Goal: Information Seeking & Learning: Learn about a topic

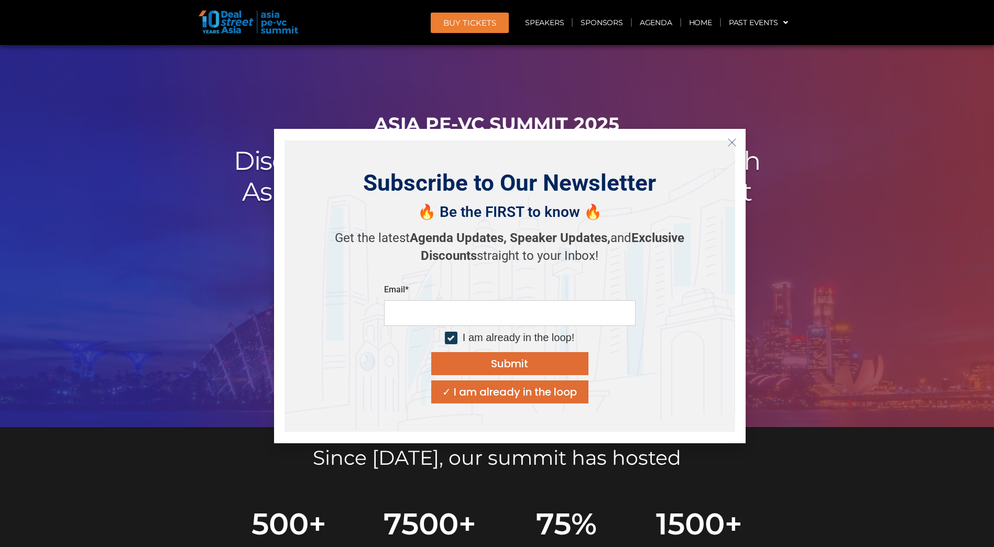
click at [732, 136] on button "Close" at bounding box center [731, 142] width 17 height 17
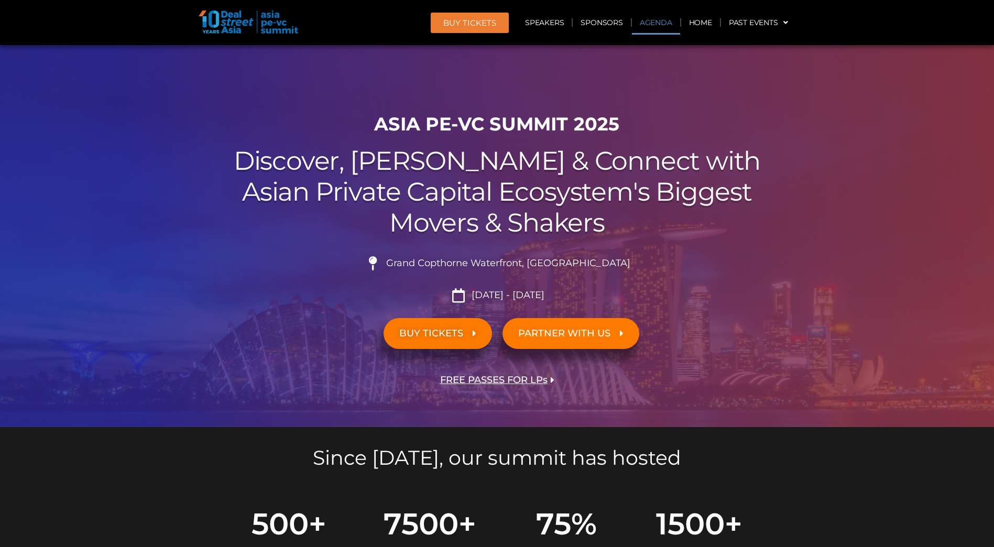
click at [652, 21] on link "Agenda" at bounding box center [656, 22] width 48 height 24
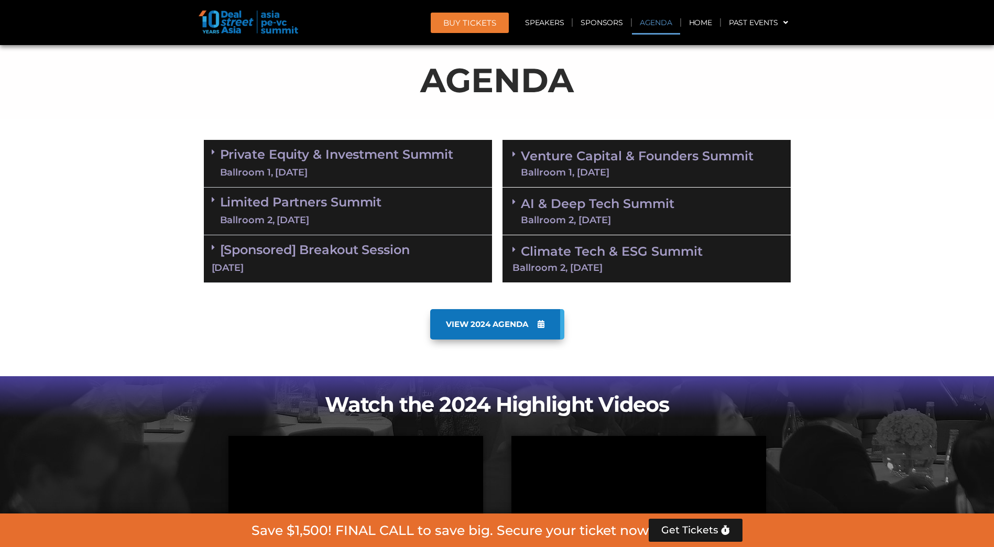
scroll to position [444, 0]
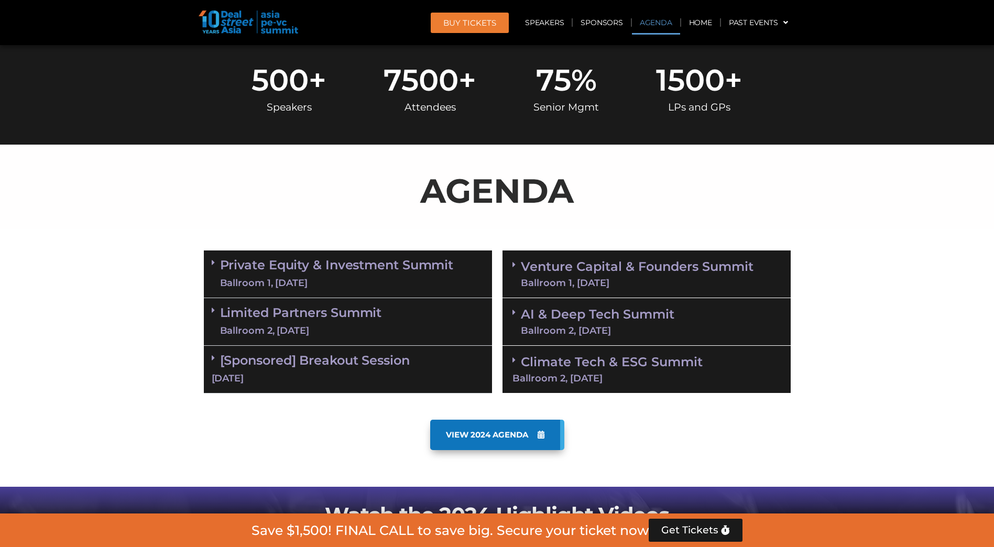
click at [464, 283] on div "Private Equity & Investment Summit Ballroom 1, [DATE]" at bounding box center [348, 274] width 288 height 48
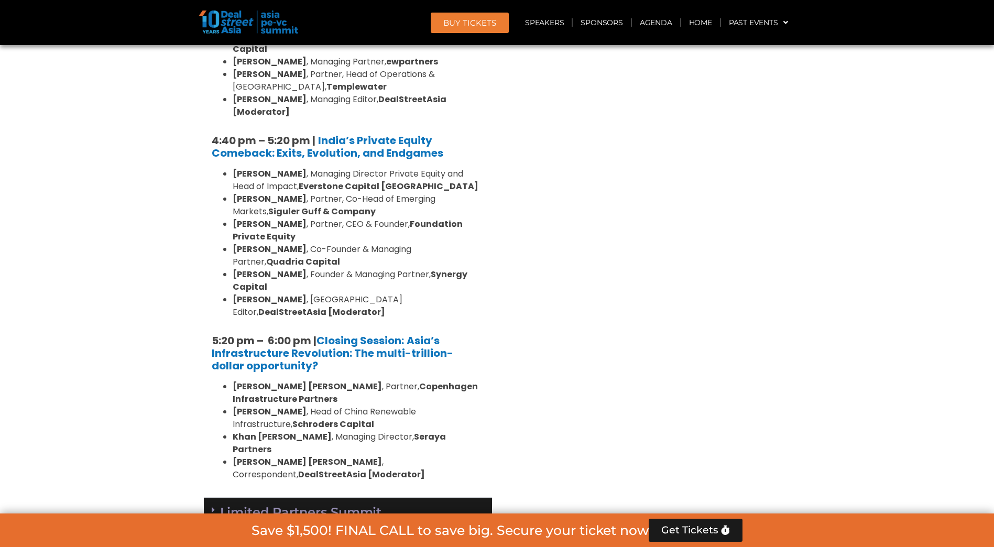
scroll to position [1910, 0]
click at [430, 497] on div "Limited Partners [GEOGRAPHIC_DATA] 2, [DATE]" at bounding box center [348, 521] width 288 height 48
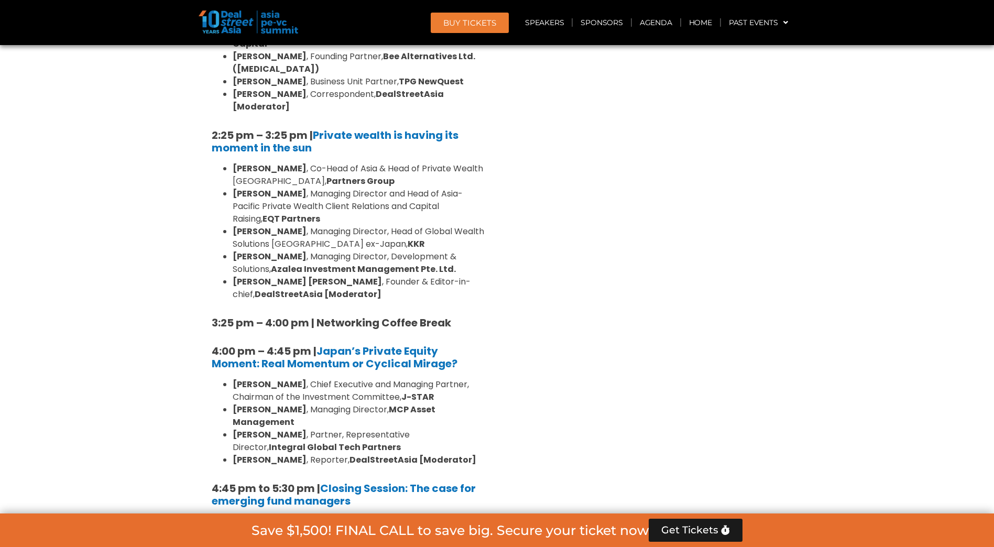
scroll to position [2958, 0]
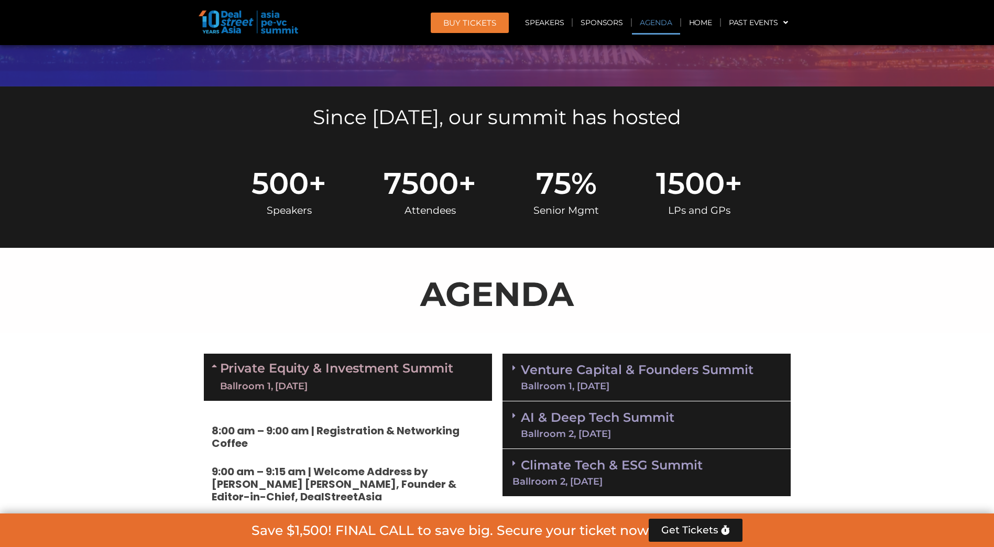
scroll to position [339, 0]
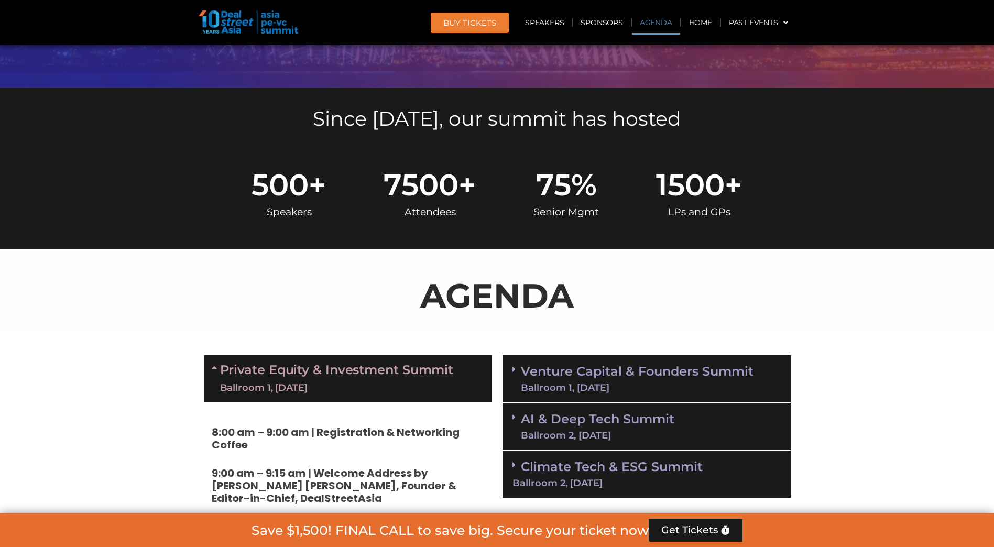
click at [592, 378] on link "Venture Capital & Founders​ Summit Ballroom 1, [DATE]" at bounding box center [637, 378] width 233 height 27
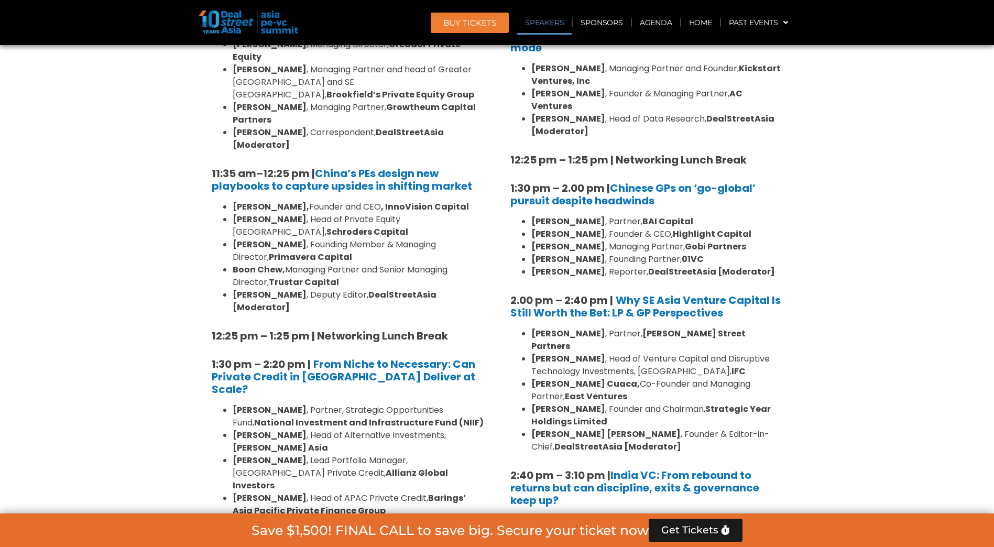
scroll to position [1177, 0]
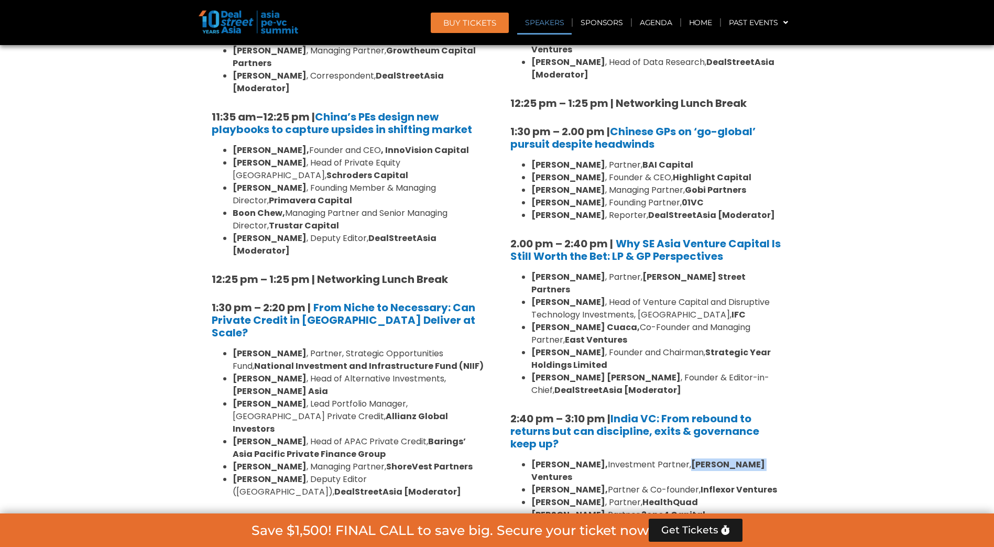
drag, startPoint x: 680, startPoint y: 425, endPoint x: 752, endPoint y: 424, distance: 71.8
click at [752, 458] on li "[PERSON_NAME], Investment Partner, [PERSON_NAME] Ventures" at bounding box center [656, 470] width 251 height 25
drag, startPoint x: 752, startPoint y: 424, endPoint x: 731, endPoint y: 425, distance: 20.5
copy strong "[PERSON_NAME] Ventures"
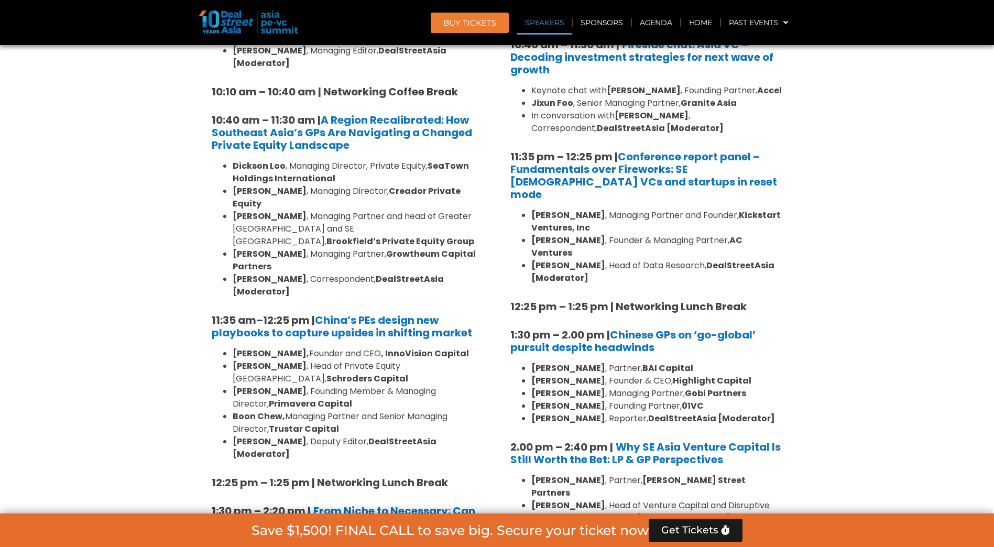
scroll to position [968, 0]
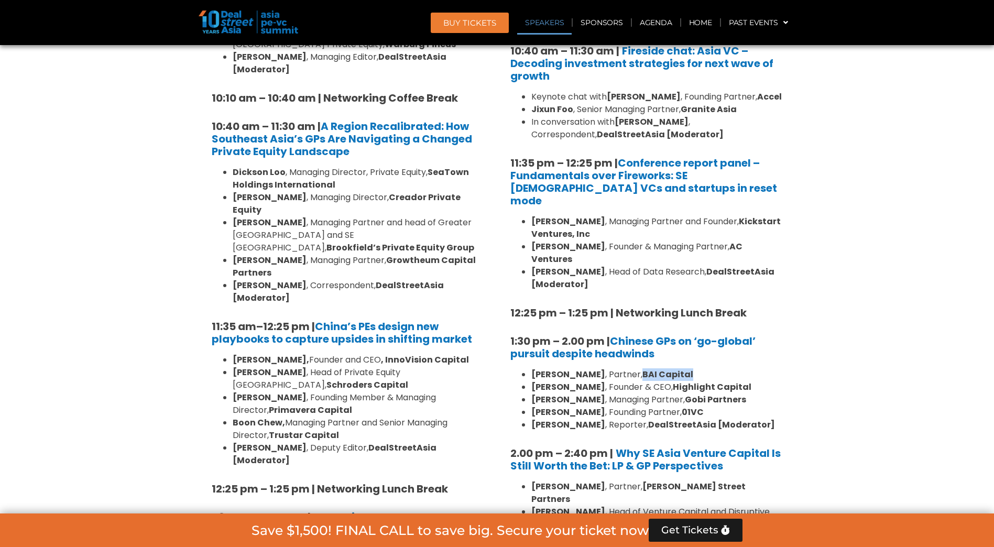
drag, startPoint x: 686, startPoint y: 345, endPoint x: 627, endPoint y: 343, distance: 59.3
click at [627, 368] on li "[PERSON_NAME] , Partner, BAI Capital" at bounding box center [656, 374] width 251 height 13
copy strong "BAI Capital"
